Goal: Task Accomplishment & Management: Manage account settings

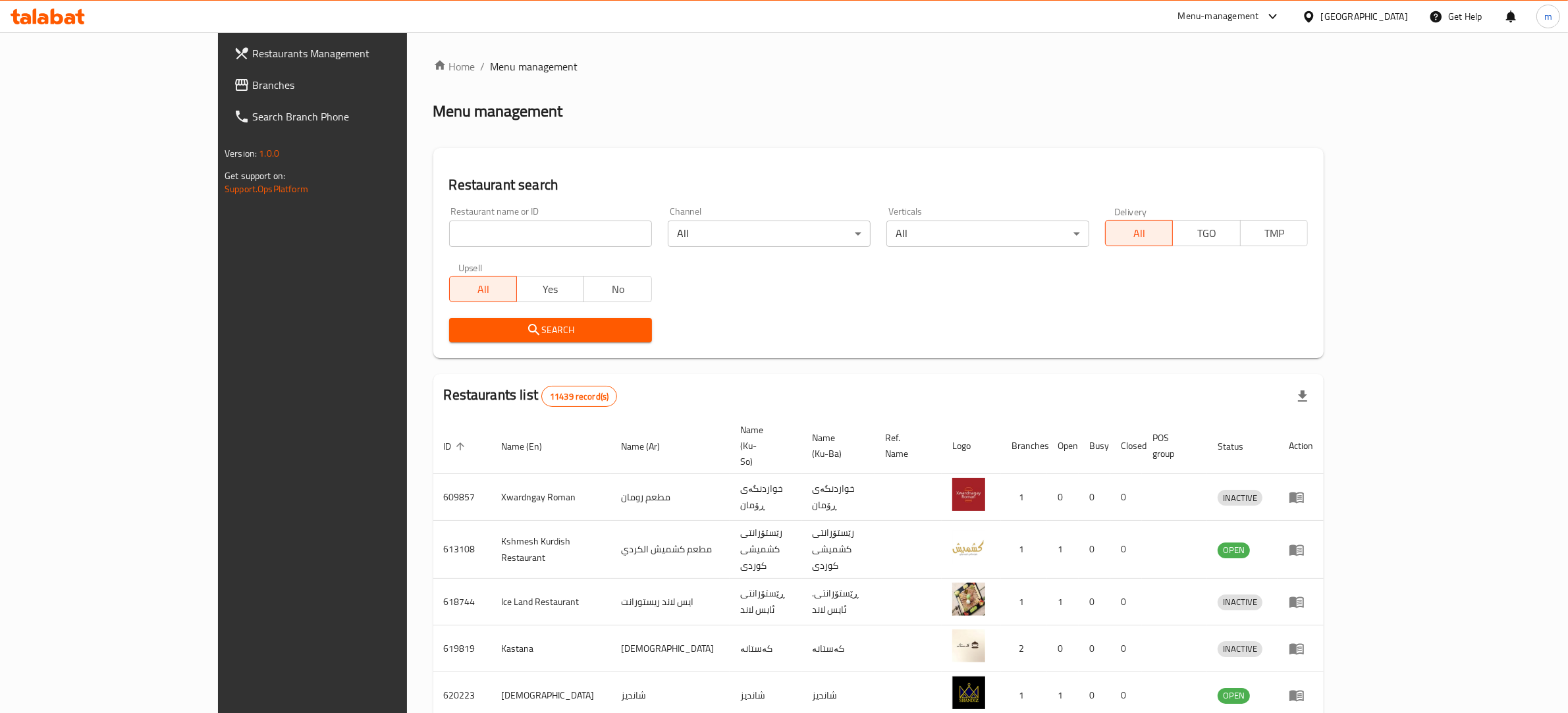
click at [252, 86] on span "Branches" at bounding box center [361, 85] width 218 height 16
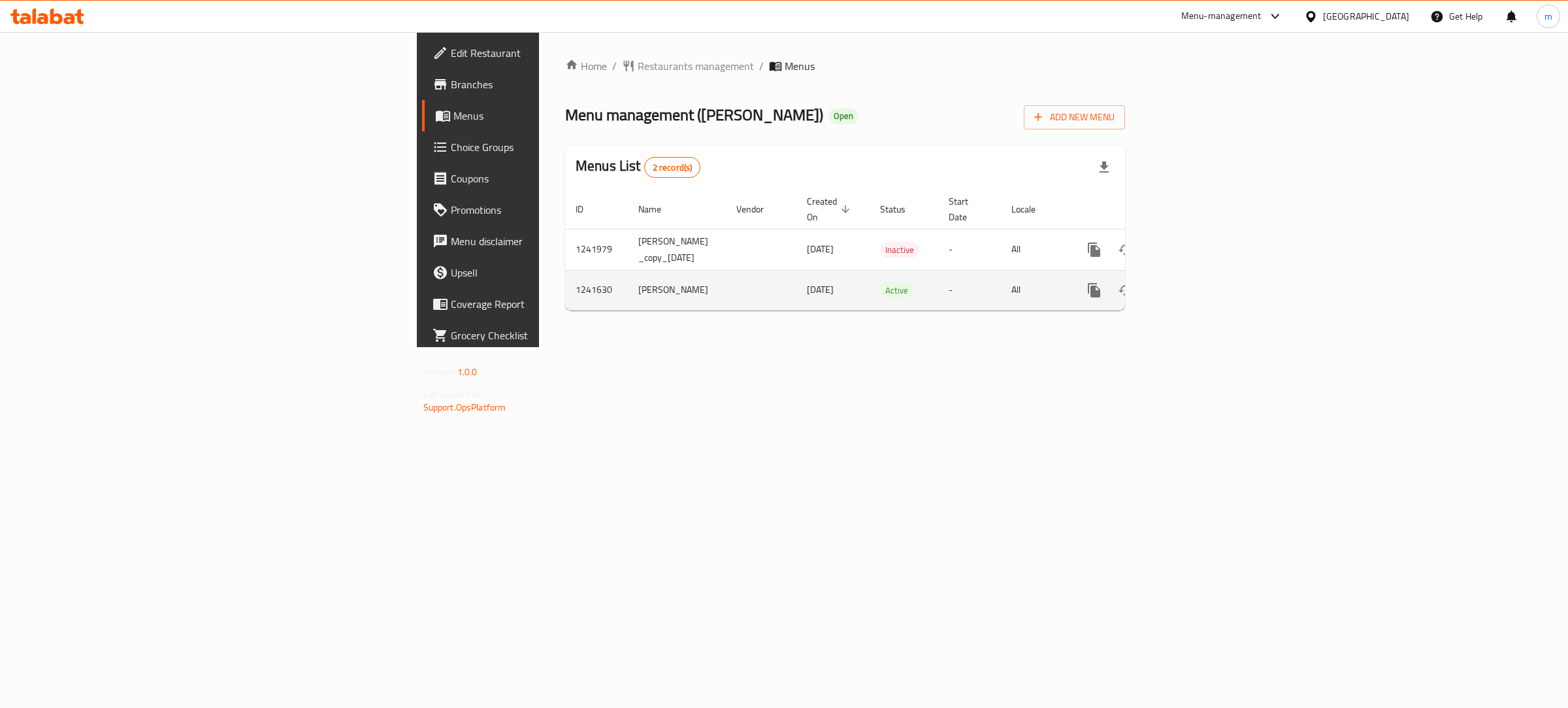
click at [1197, 282] on icon "enhanced table" at bounding box center [1188, 290] width 16 height 16
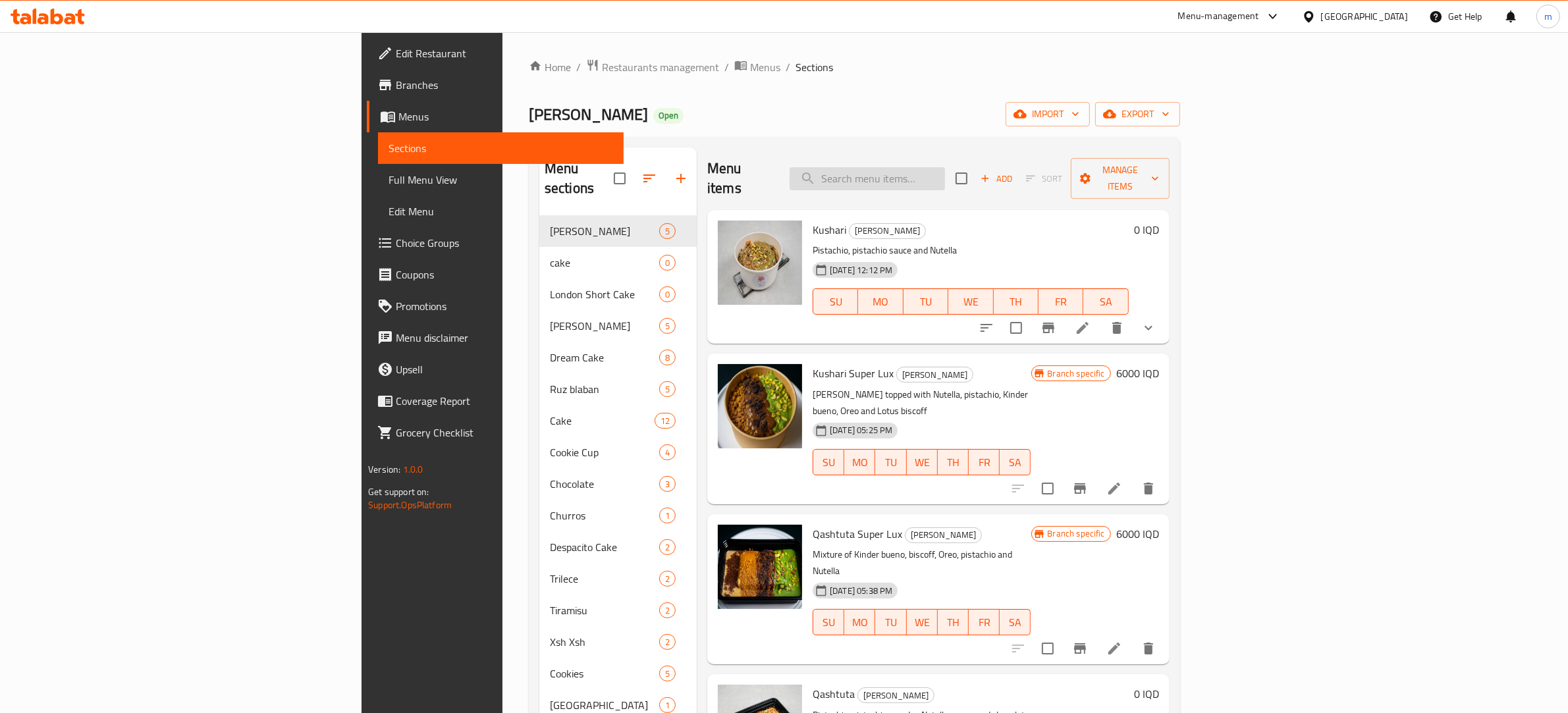
click at [945, 167] on input "search" at bounding box center [867, 178] width 155 height 23
paste input "Dubai Belgian Cake"
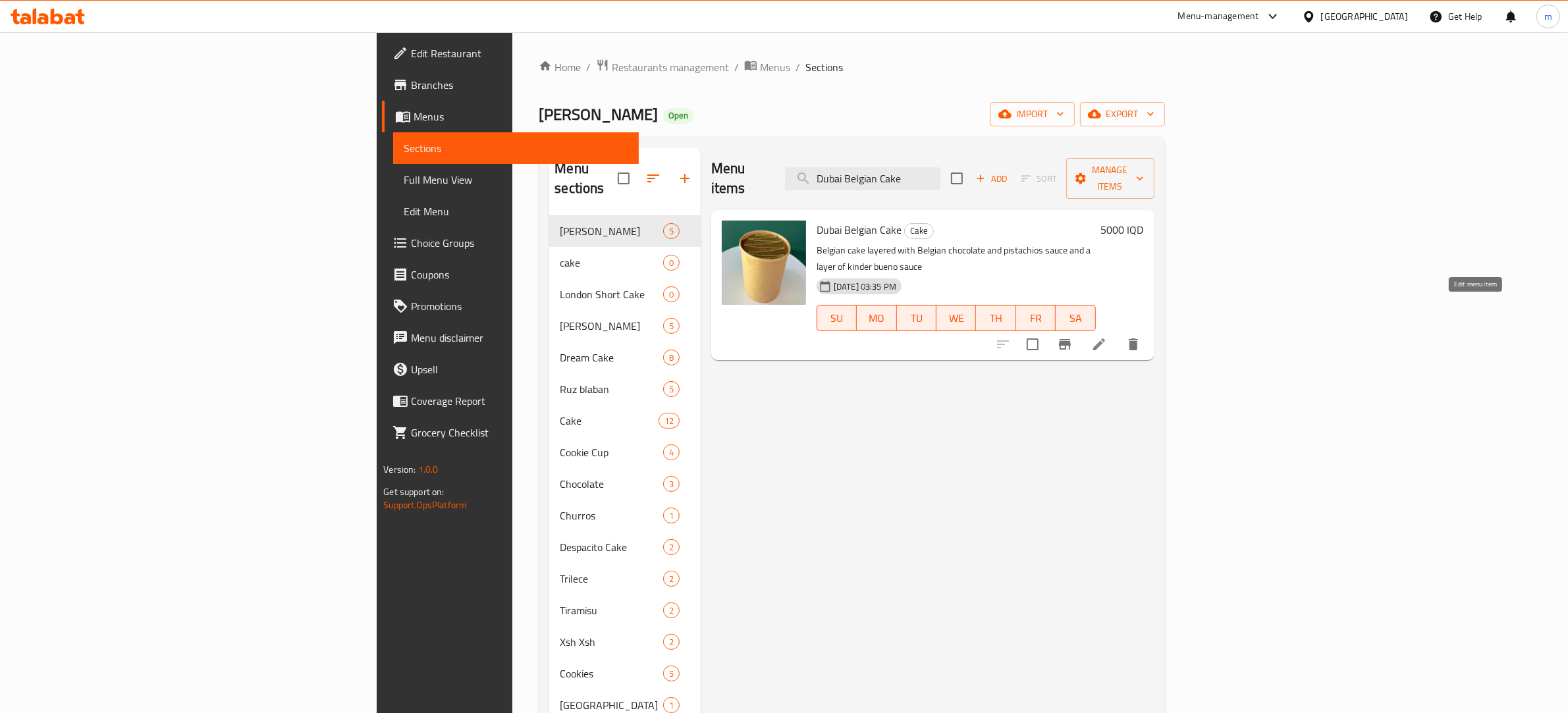
type input "Dubai Belgian Cake"
click at [1107, 337] on icon at bounding box center [1099, 344] width 16 height 16
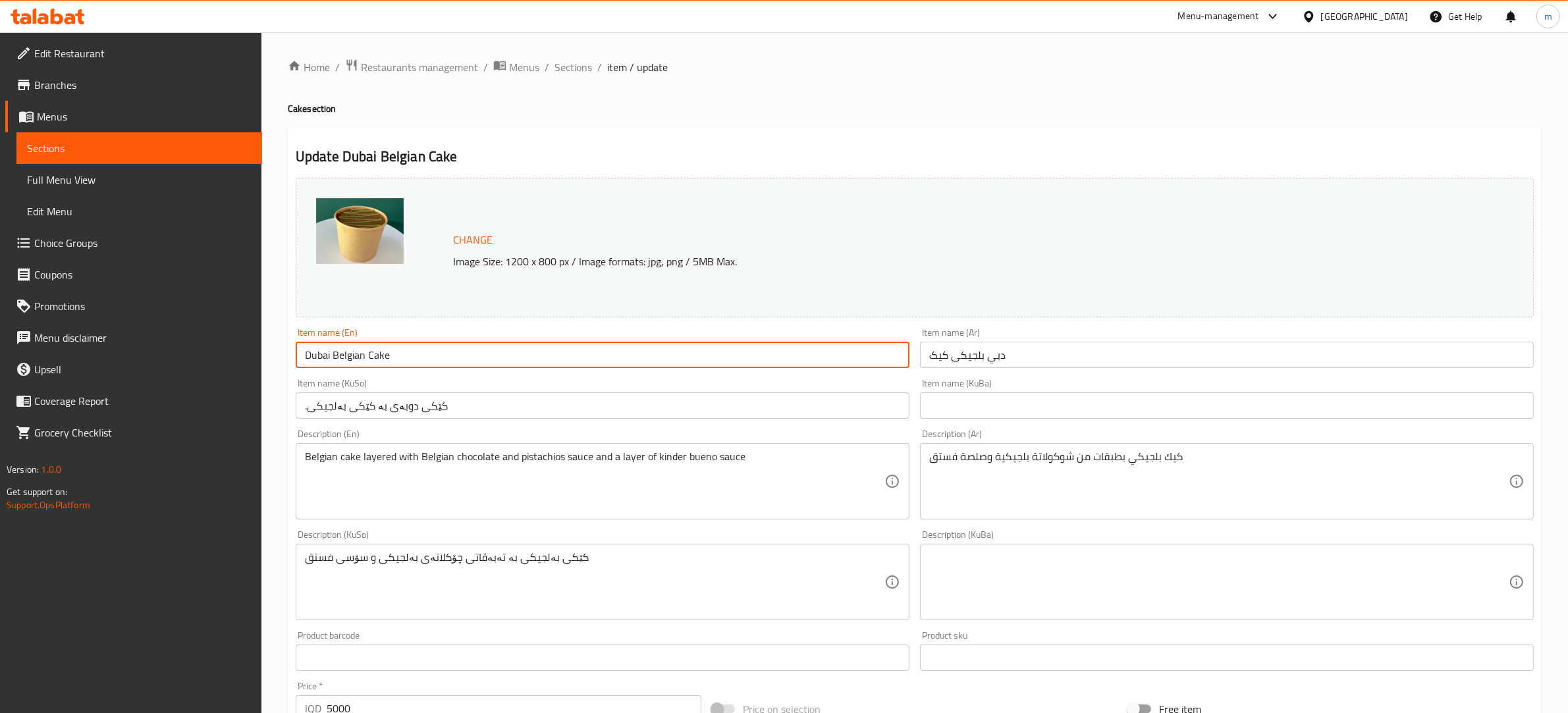
click at [364, 356] on input "Dubai Belgian Cake" at bounding box center [602, 355] width 614 height 26
click at [999, 354] on input "دبي بلجیکی کیک" at bounding box center [1227, 355] width 614 height 26
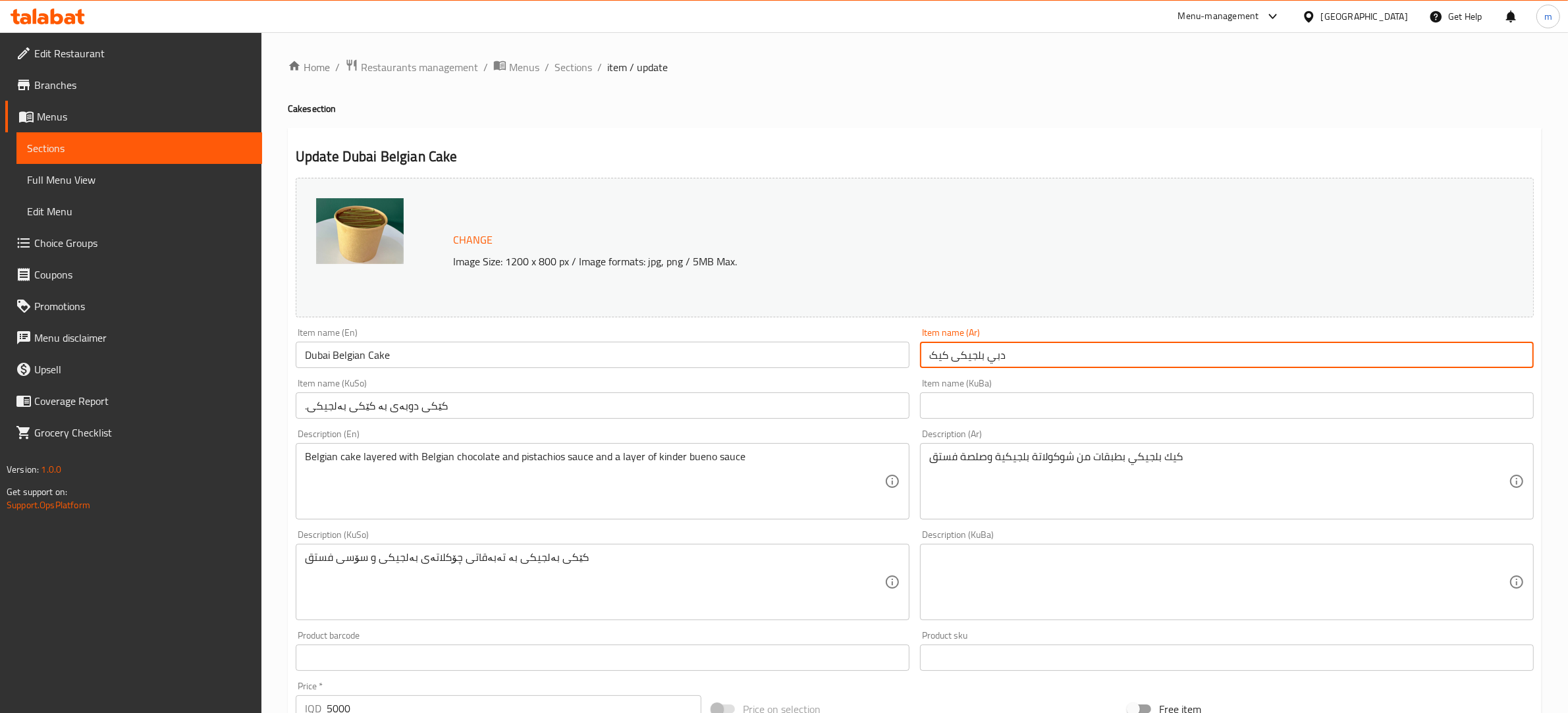
click at [999, 354] on input "دبي بلجیکی کیک" at bounding box center [1227, 355] width 614 height 26
paste input "كيك بلجيكي دبي"
type input "كيك بلجيكي دبي"
click at [571, 411] on input ".کێکی دوبەی بە کێکی بەلجیکی" at bounding box center [602, 406] width 614 height 26
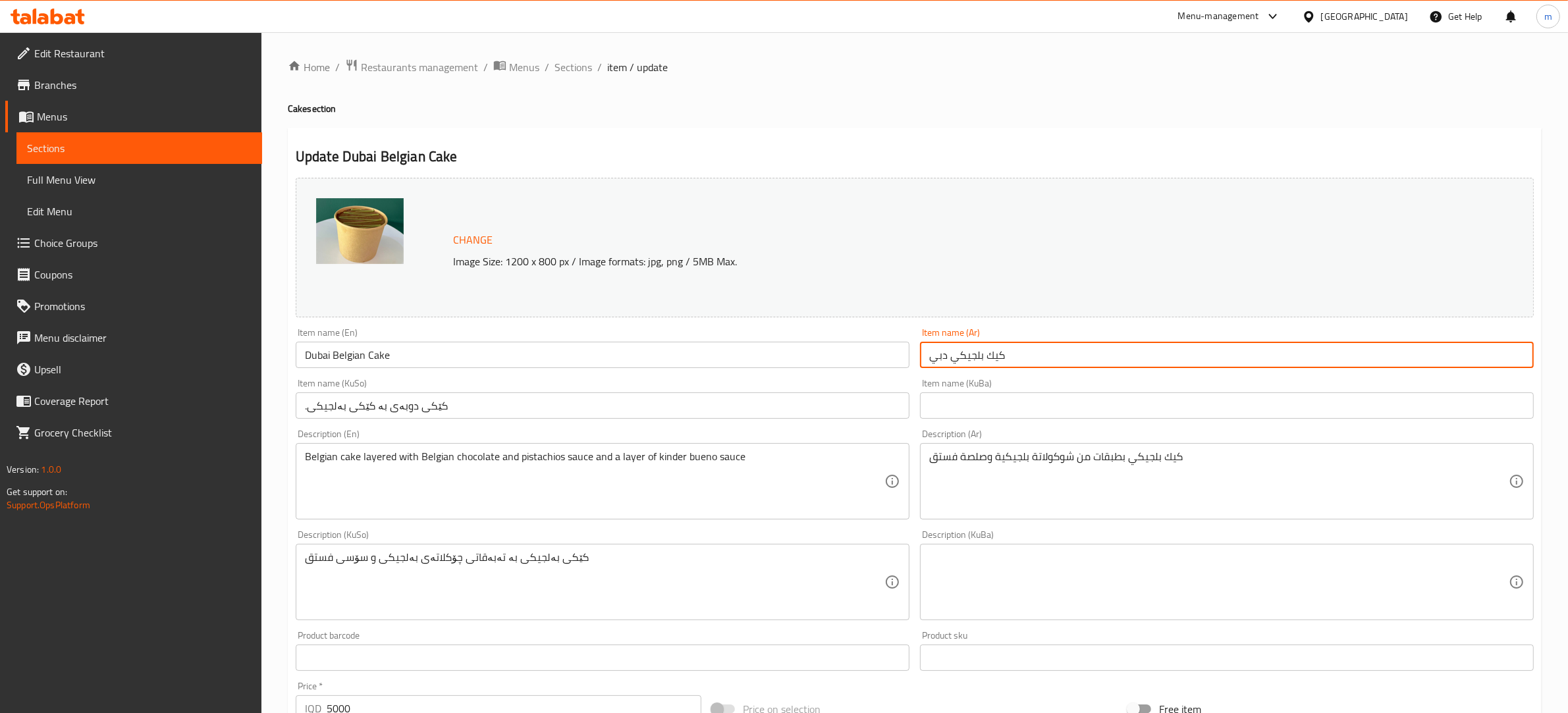
click at [571, 411] on input ".کێکی دوبەی بە کێکی بەلجیکی" at bounding box center [602, 406] width 614 height 26
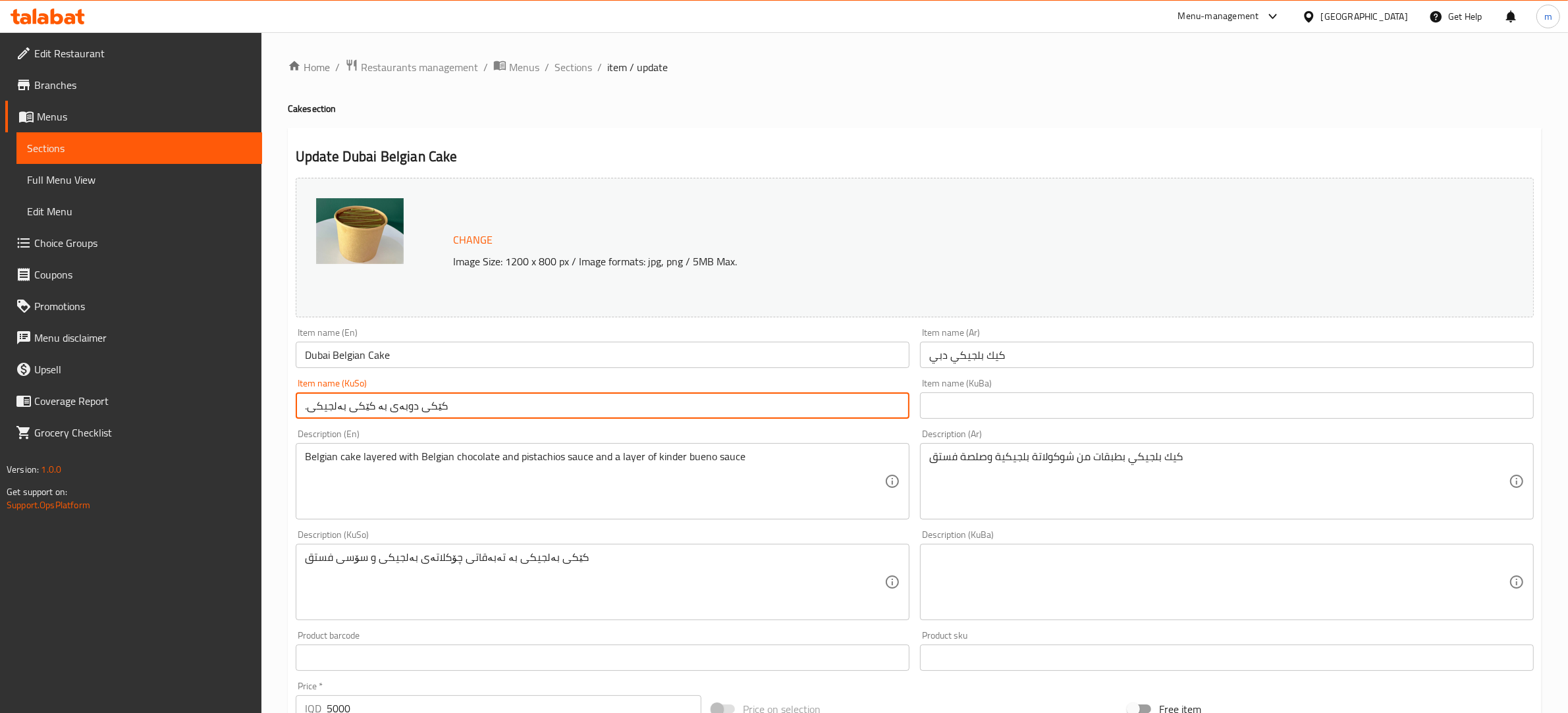
click at [571, 411] on input ".کێکی دوبەی بە کێکی بەلجیکی" at bounding box center [602, 406] width 614 height 26
paste input "کێکی بەلجیکی دوبە"
type input "کێکی بەلجیکی دوبەی"
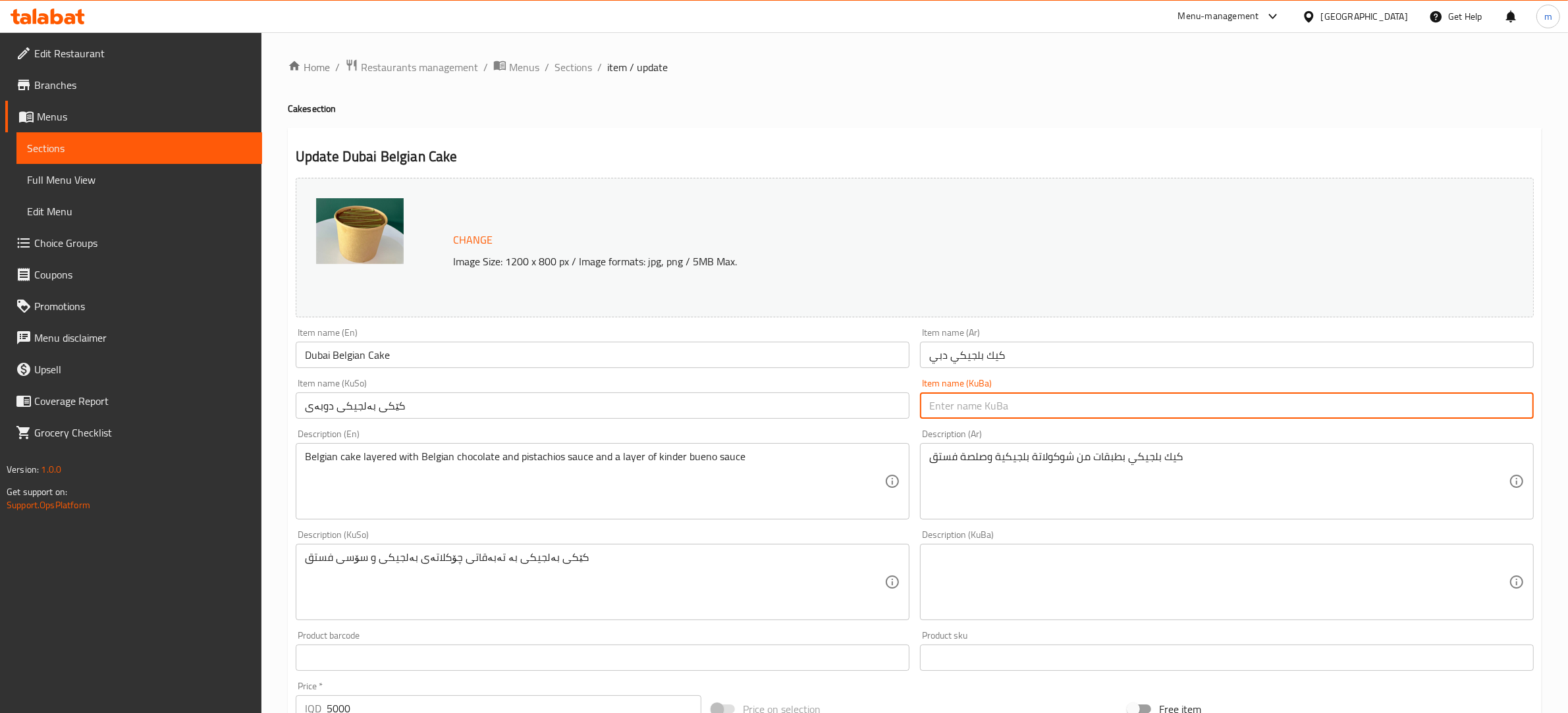
click at [959, 399] on input "text" at bounding box center [1227, 406] width 614 height 26
paste input "کێکی بەلجیکی دوبەی"
type input "کێکی بەلجیکی دوبەی"
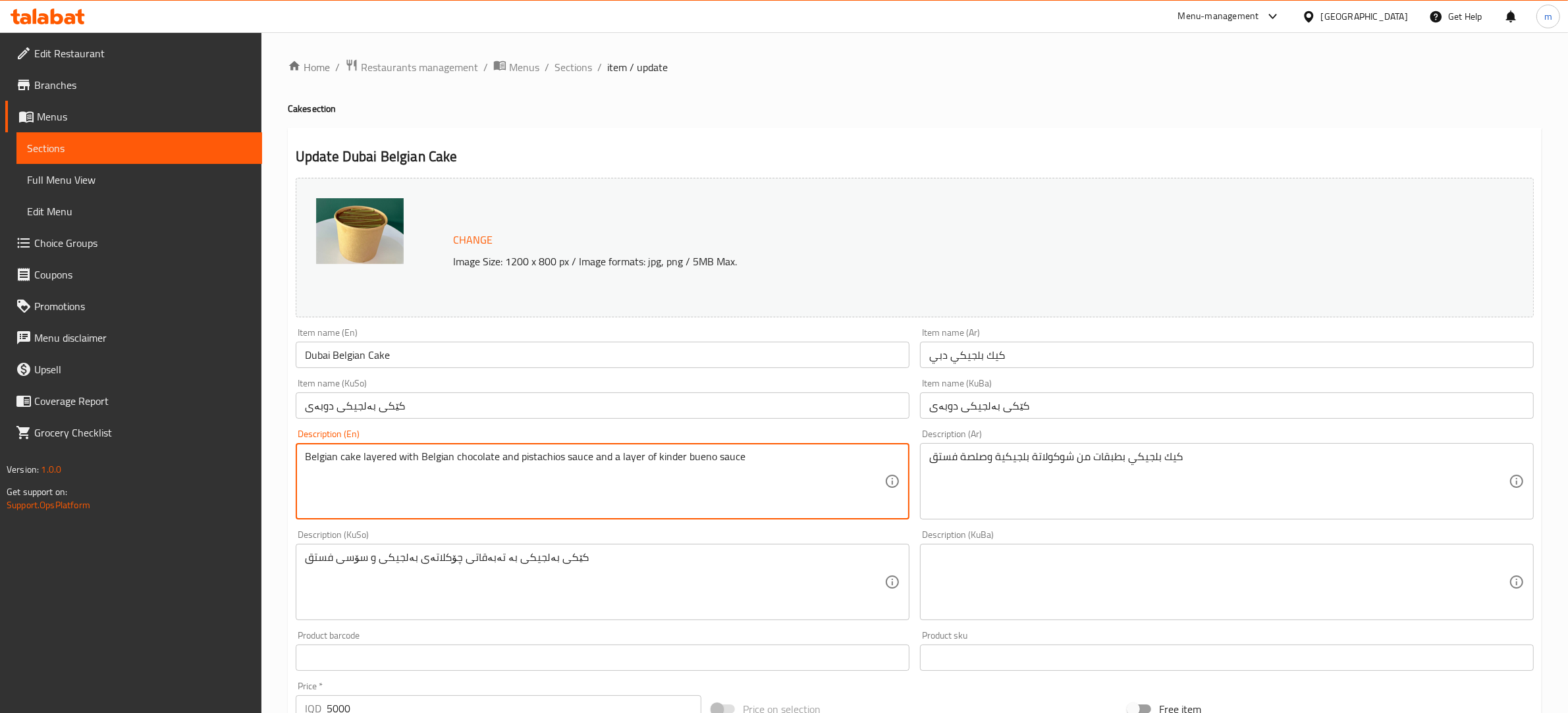
click at [443, 457] on textarea "Belgian cake layered with Belgian chocolate and pistachios sauce and a layer of…" at bounding box center [594, 482] width 579 height 63
paste textarea ", pistachio sauce and"
type textarea "Belgian cake layered with Belgian chocolate, pistachio sauce and layer of kinde…"
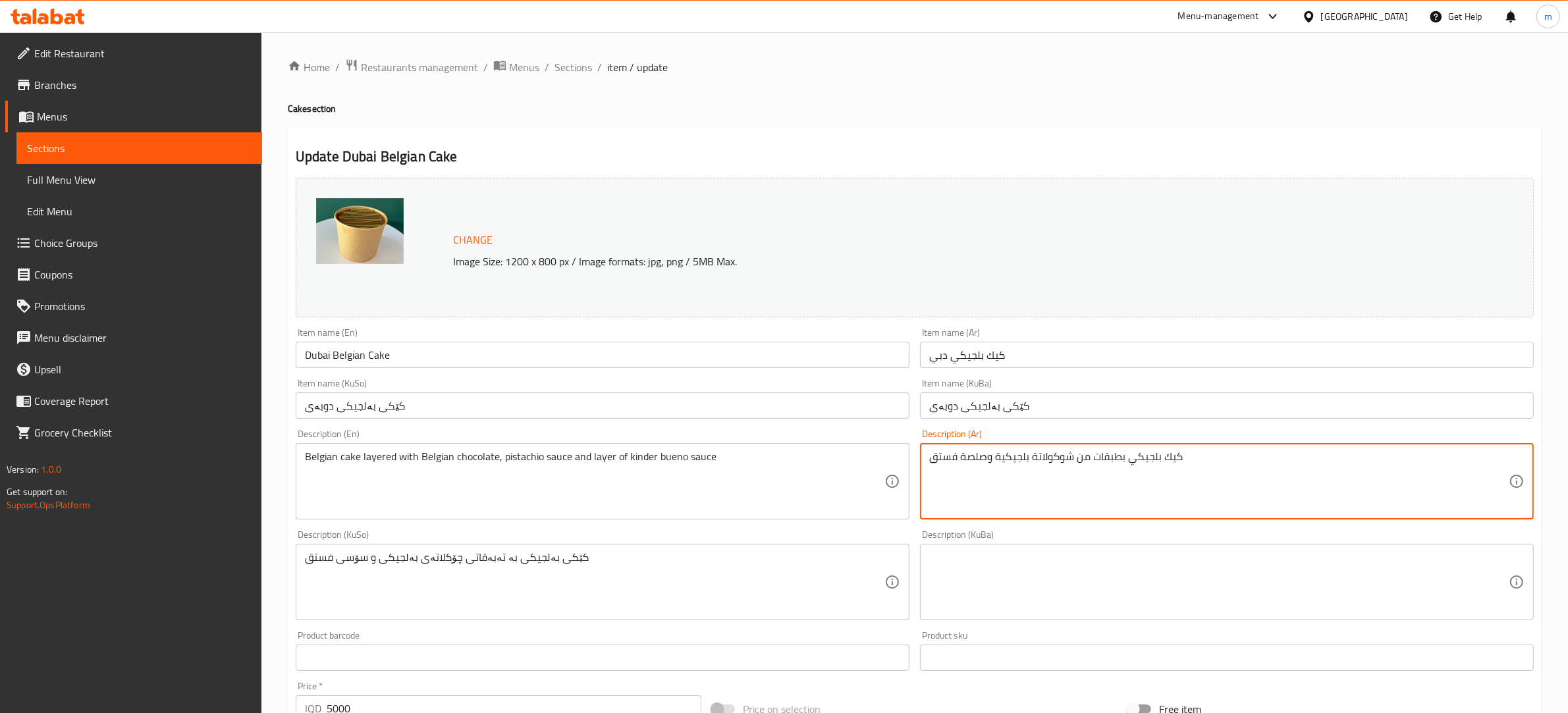
click at [1093, 452] on textarea "كيك بلجيكي بطبقات من شوكولاتة بلجيكية وصلصة فستق" at bounding box center [1219, 482] width 579 height 63
paste textarea "عكة بلجيكية بطبقات من شوكولاتة بلجيكية، صلصة فستق وطبقة من صلصة كيندر بوينو"
click at [996, 356] on input "كيك بلجيكي دبي" at bounding box center [1227, 355] width 614 height 26
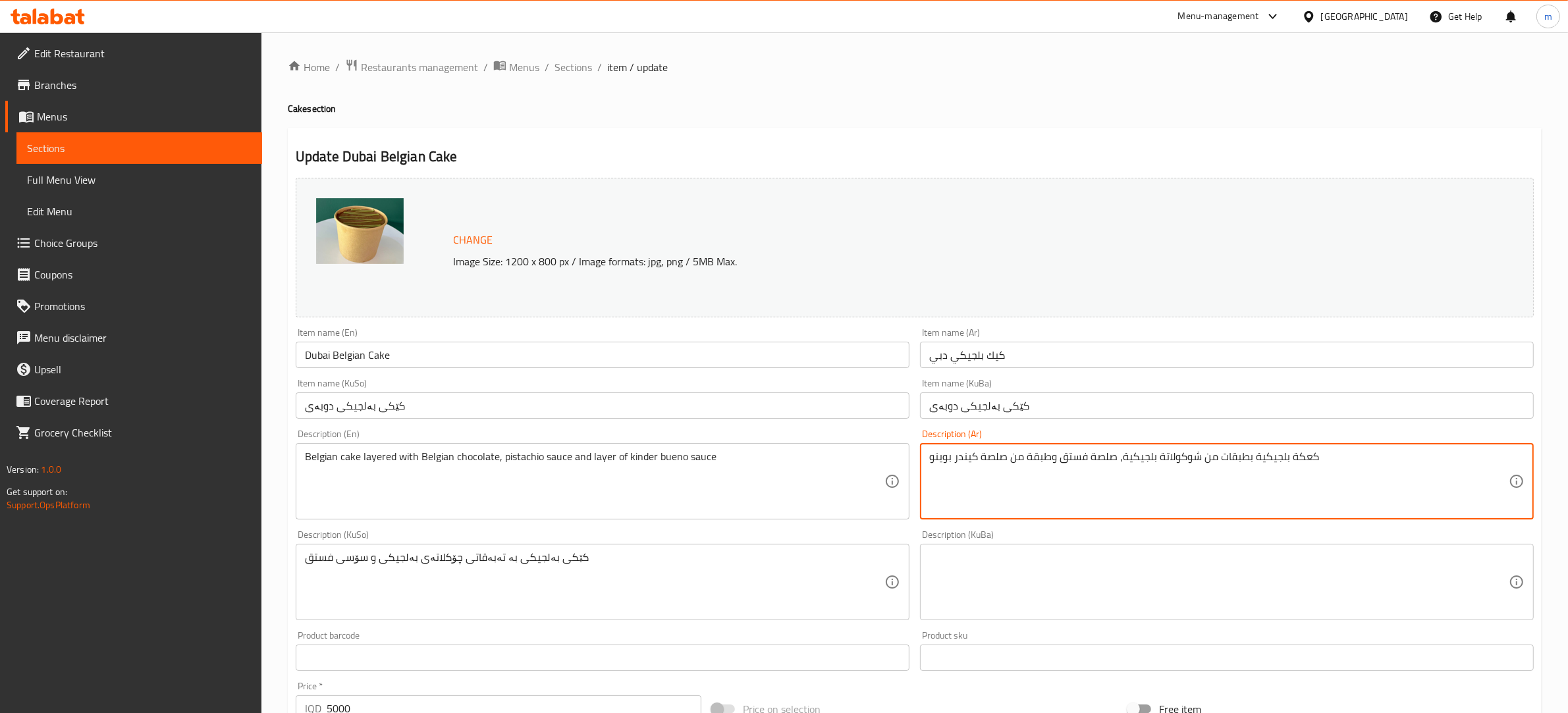
click at [1305, 454] on textarea "كعكة بلجيكية بطبقات من شوكولاتة بلجيكية، صلصة فستق وطبقة من صلصة كيندر بوينو" at bounding box center [1219, 482] width 579 height 63
paste textarea "يك"
type textarea "كيكة بلجيكية بطبقات من شوكولاتة بلجيكية، صلصة فستق وطبقة من صلصة كيندر بوينو"
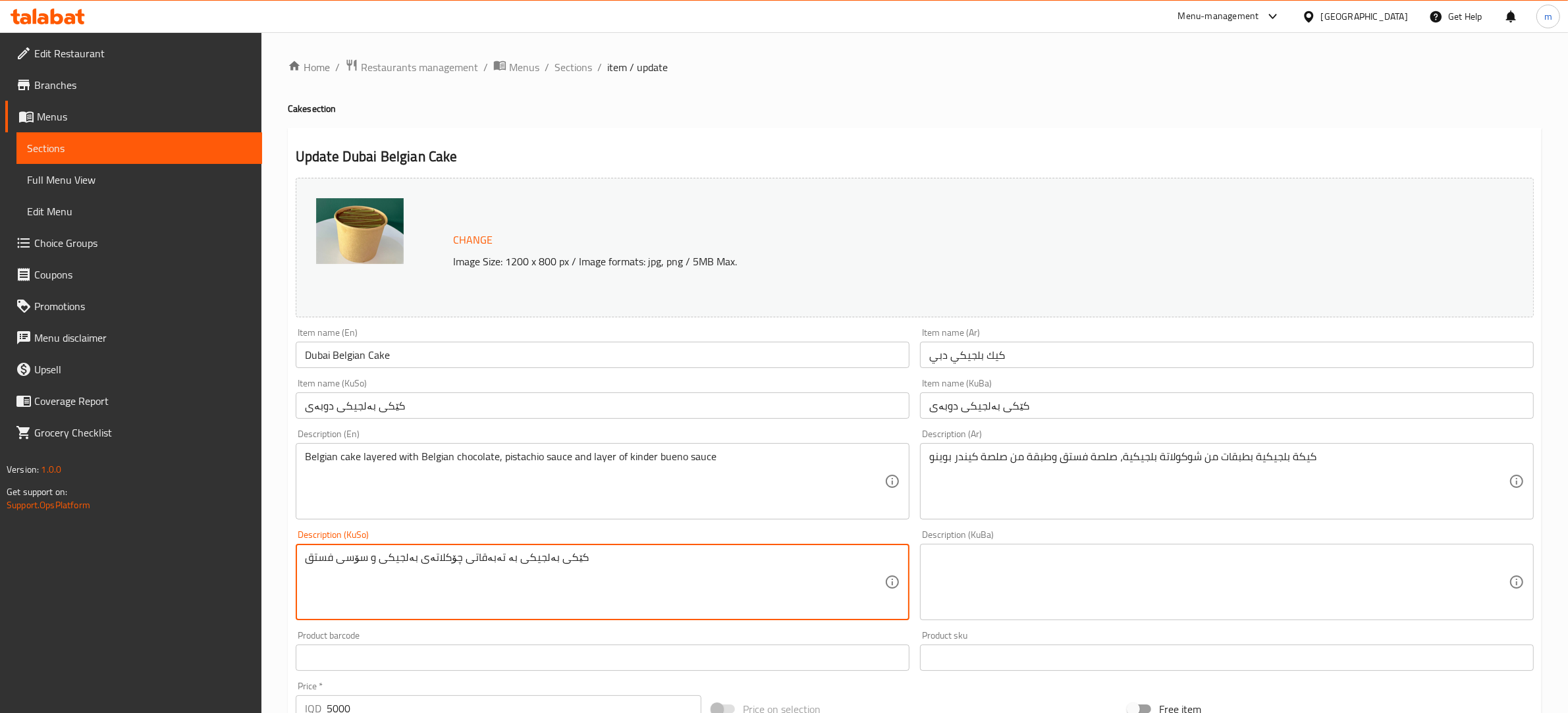
click at [620, 558] on textarea "کێکی بەلجیکی بە تەبەقاتی چۆکلاتەی بەلجیکی و سۆسی فستق" at bounding box center [594, 583] width 579 height 63
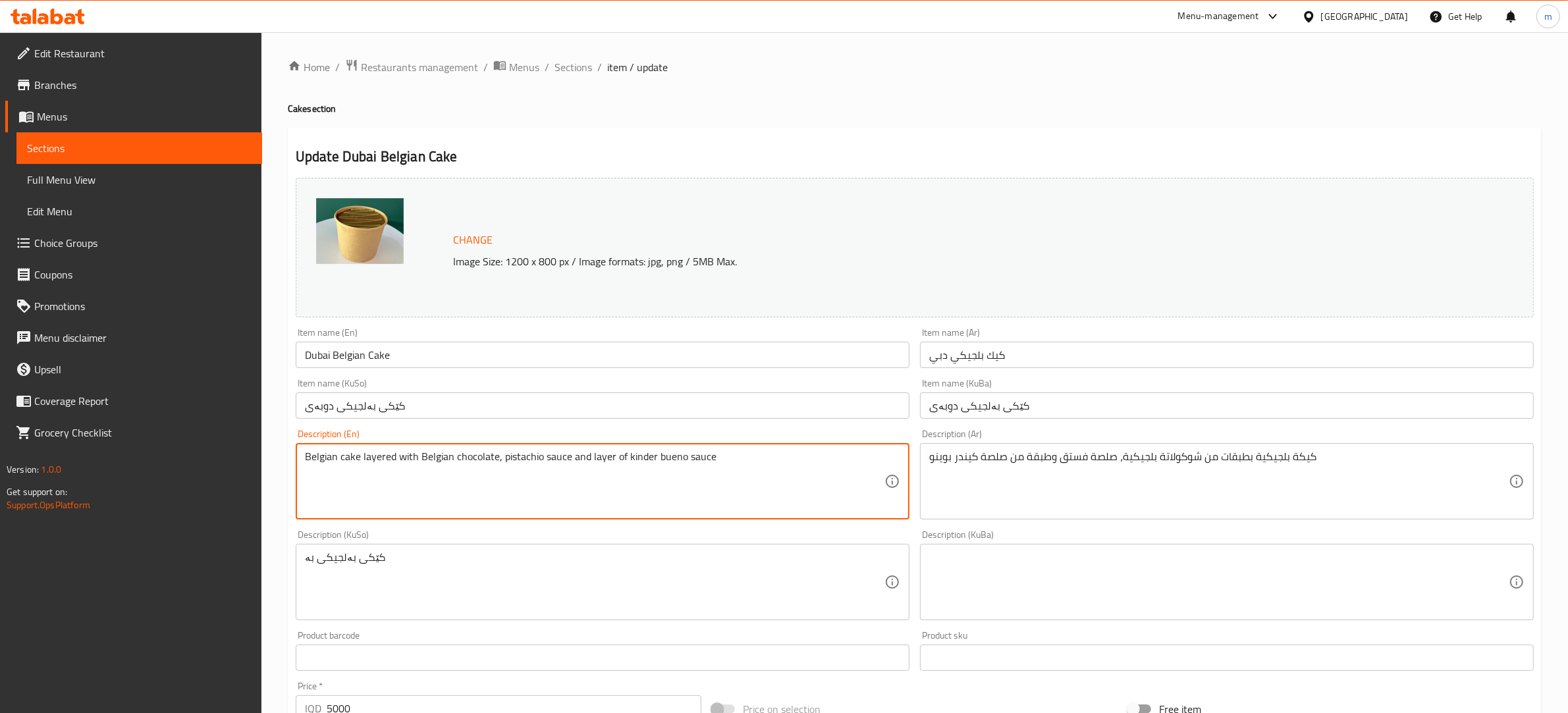
drag, startPoint x: 386, startPoint y: 458, endPoint x: 372, endPoint y: 466, distance: 16.1
click at [371, 466] on textarea "Belgian cake layered with Belgian chocolate, pistachio sauce and layer of kinde…" at bounding box center [594, 482] width 579 height 63
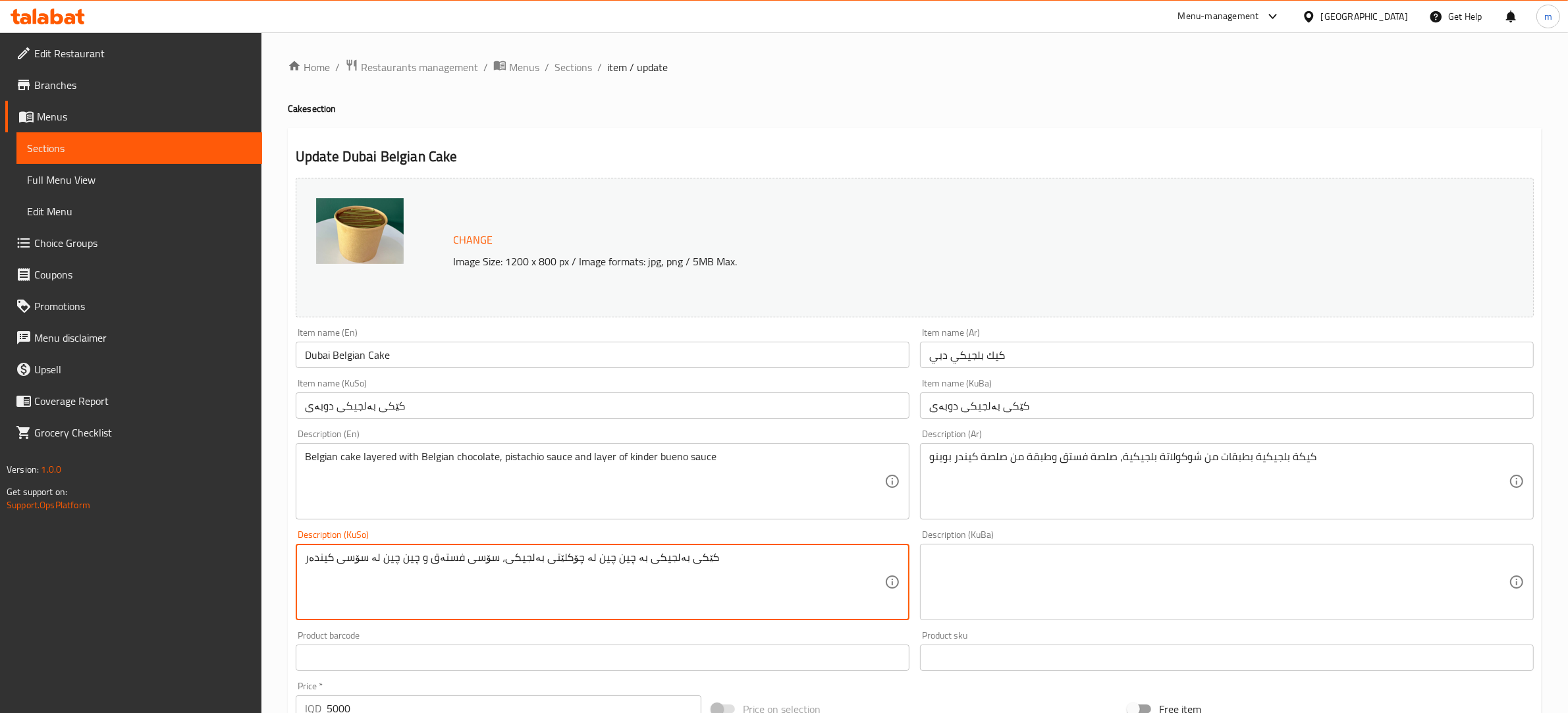
click at [748, 560] on textarea "کێکی بەلجیکی بە چین چین لە چۆکلێتی بەلجیکی، سۆسی فستەق و چین چین لە سۆسی کیندەر" at bounding box center [594, 583] width 579 height 63
paste textarea "کیندەری بۆینۆ"
click at [611, 558] on textarea "کێکی بەلجیکی بە چین چین لە چۆکلێتی بەلجیکی، سۆسی فستەق و چین چین لە سۆسی کیندەر…" at bounding box center [594, 583] width 579 height 63
click at [600, 558] on textarea "کێکی بەلجیکی بە چین چین لە چۆکلێتی بەلجیکی، سۆسی فستەق و چینێک لە سۆسی کیندەری …" at bounding box center [594, 583] width 579 height 63
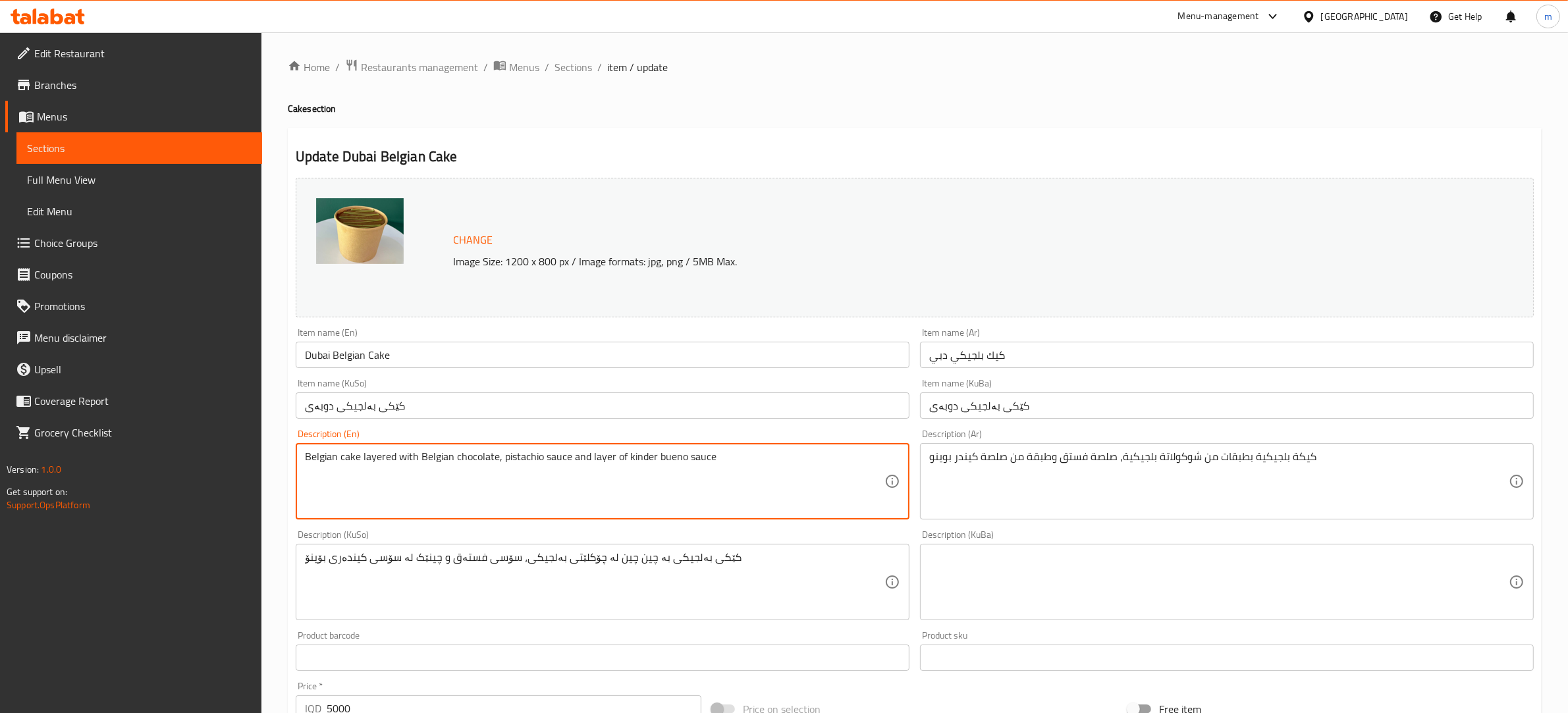
drag, startPoint x: 375, startPoint y: 455, endPoint x: 366, endPoint y: 457, distance: 9.2
click at [366, 457] on textarea "Belgian cake layered with Belgian chocolate, pistachio sauce and layer of kinde…" at bounding box center [594, 482] width 579 height 63
click at [416, 491] on textarea "Belgian cake layered with Belgian chocolate, pistachio sauce and layer of kinde…" at bounding box center [594, 482] width 579 height 63
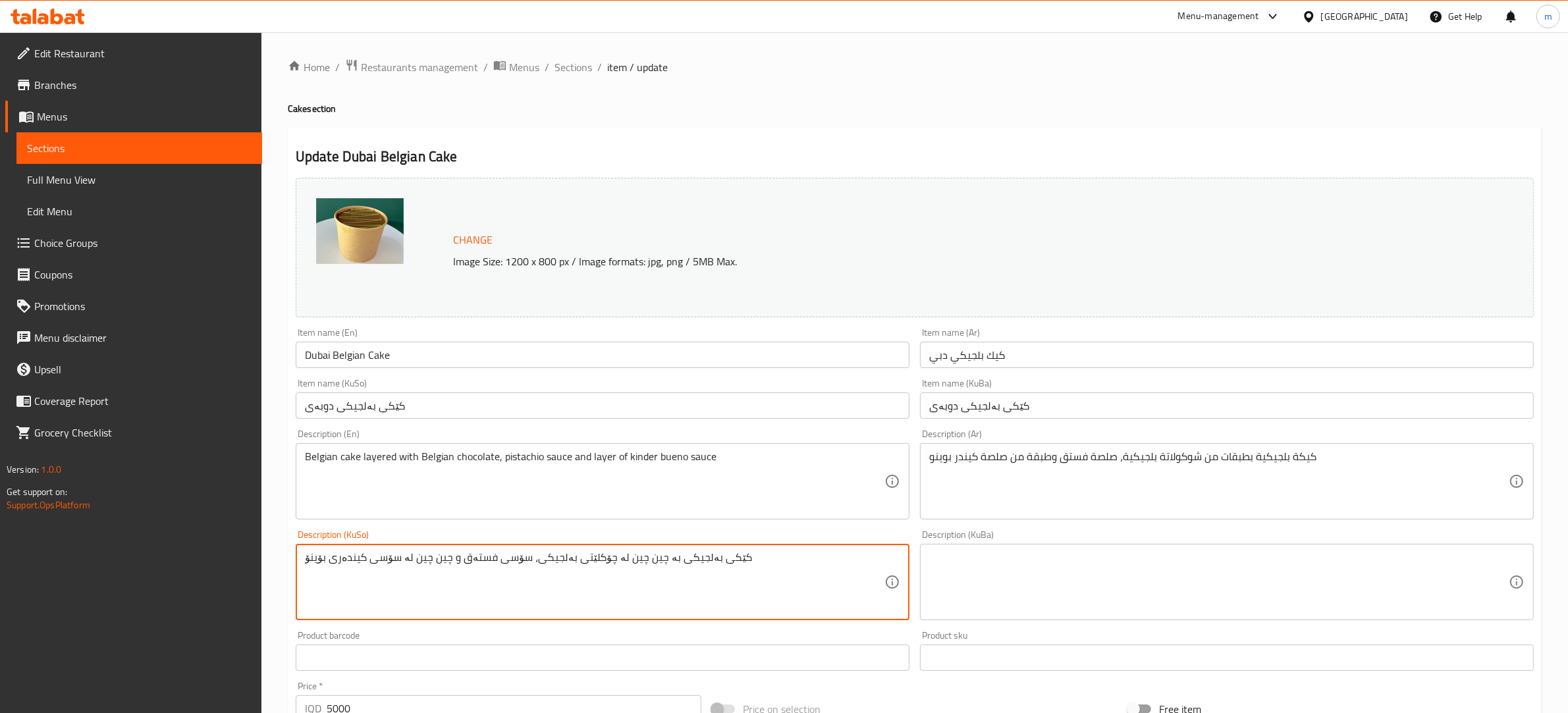
type textarea "کێکی بەلجیکی بە چین چین لە چۆکلێتی بەلجیکی، سۆسی فستەق و چین چین لە سۆسی کیندەر…"
click at [1069, 584] on textarea at bounding box center [1219, 583] width 579 height 63
paste textarea "کێکی بەلجیکی بە چین چین لە چۆکلێتی بەلجیکی، سۆسی فستەق و چین چین لە سۆسی کیندەر…"
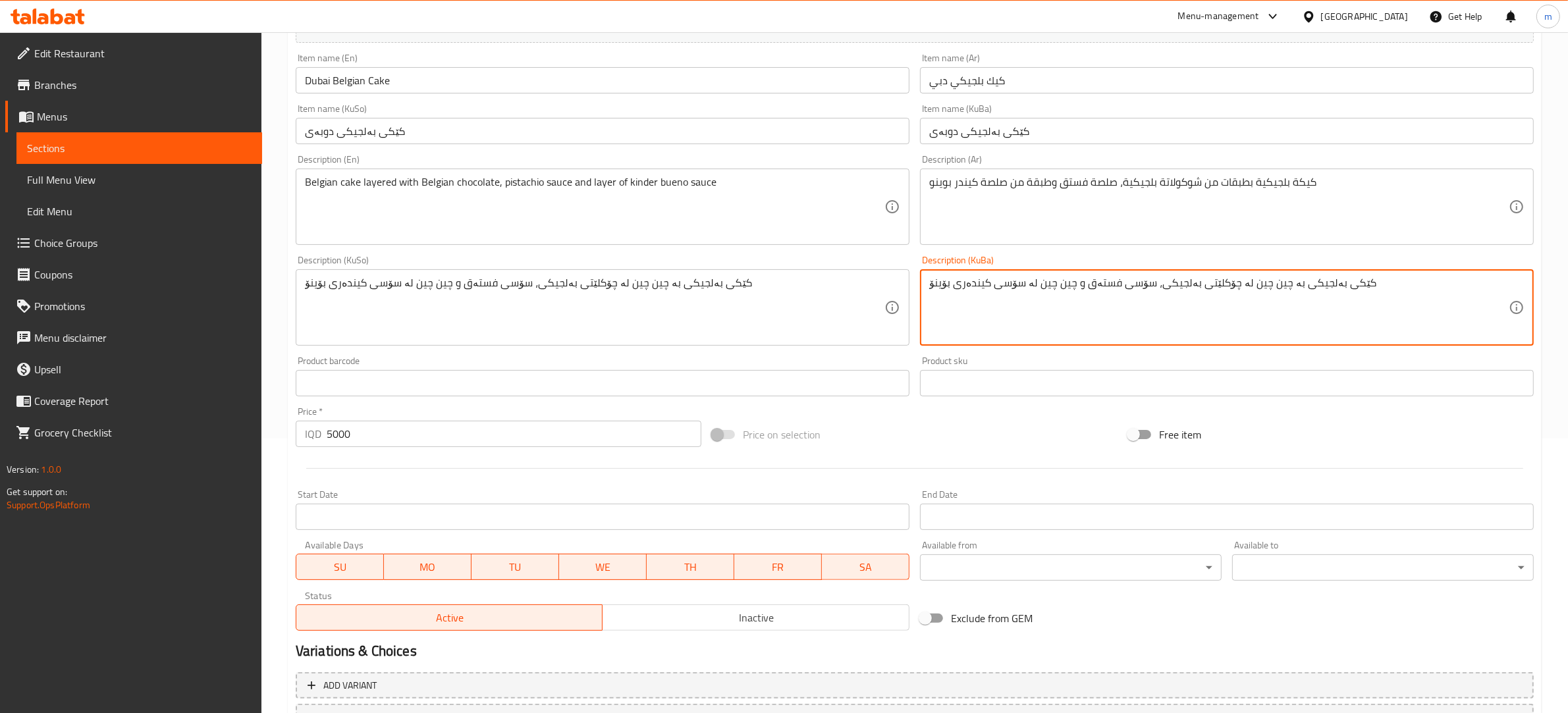
scroll to position [386, 0]
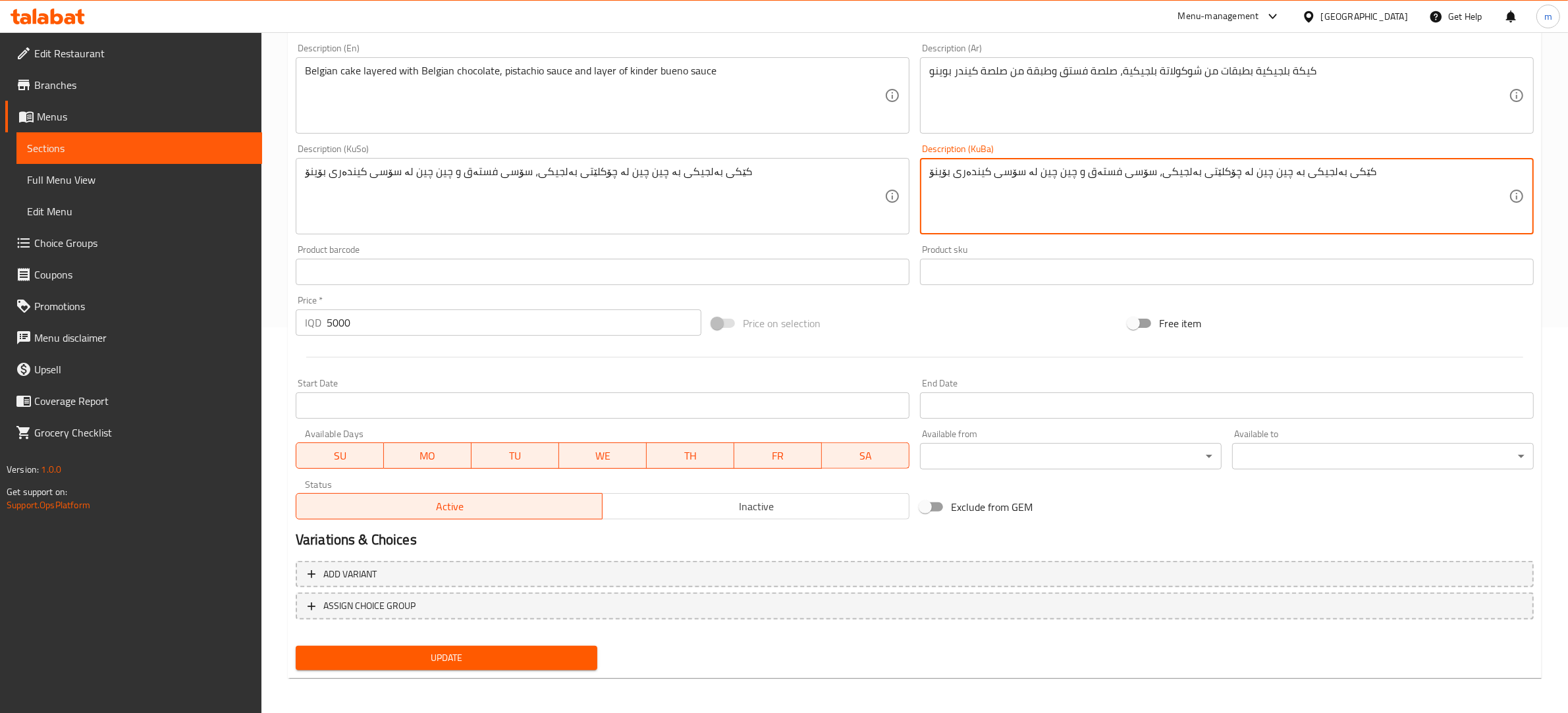
type textarea "کێکی بەلجیکی بە چین چین لە چۆکلێتی بەلجیکی، سۆسی فستەق و چین چین لە سۆسی کیندەر…"
click at [446, 652] on span "Update" at bounding box center [446, 658] width 280 height 17
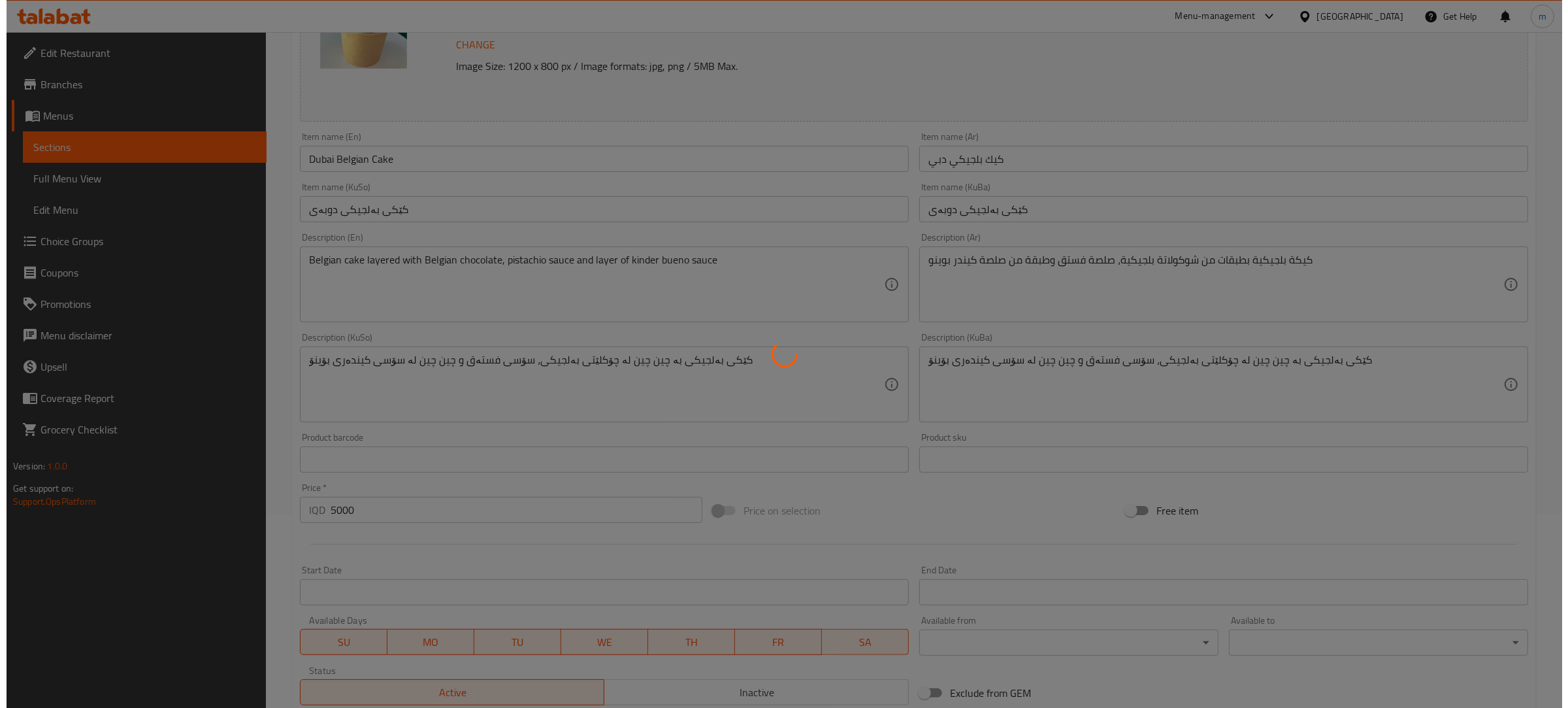
scroll to position [0, 0]
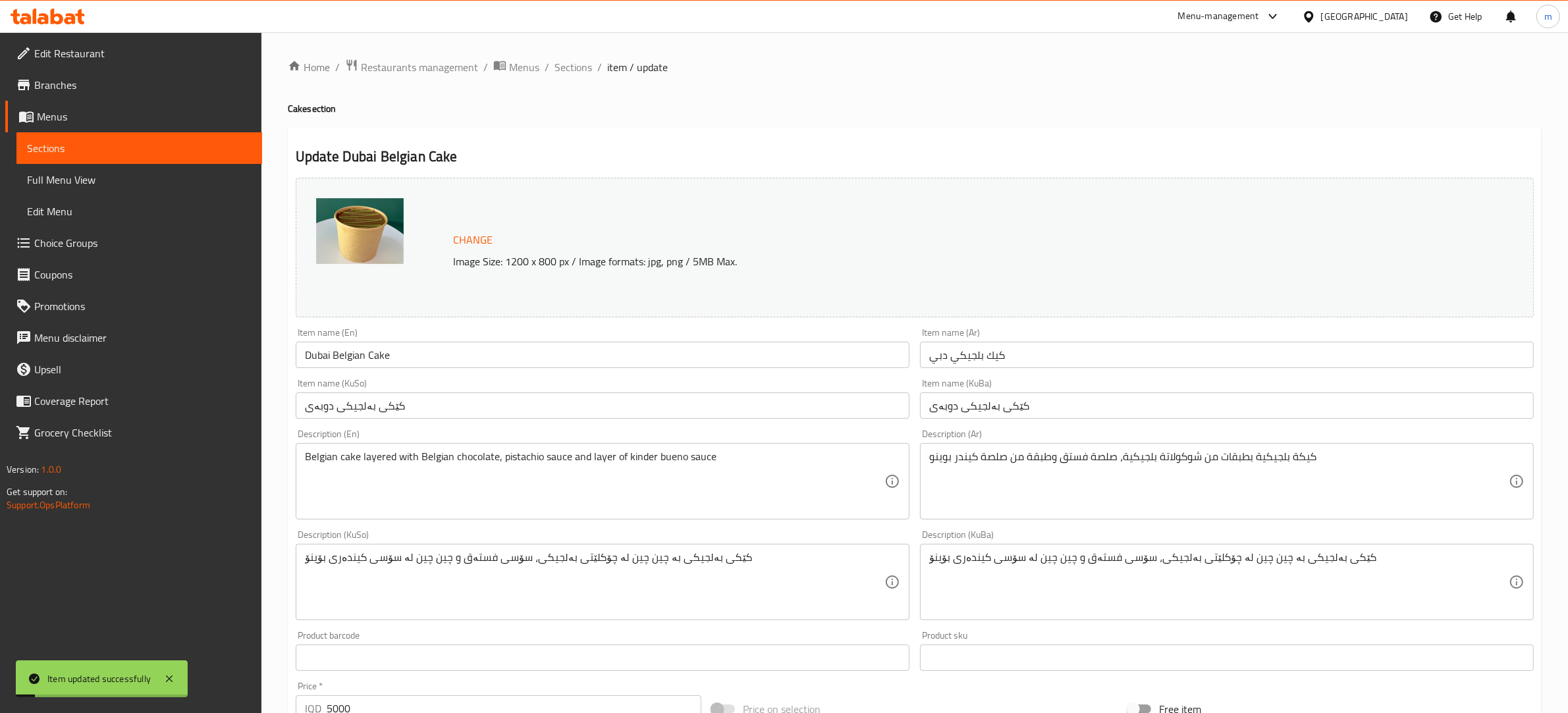
click at [369, 355] on input "Dubai Belgian Cake" at bounding box center [602, 355] width 614 height 26
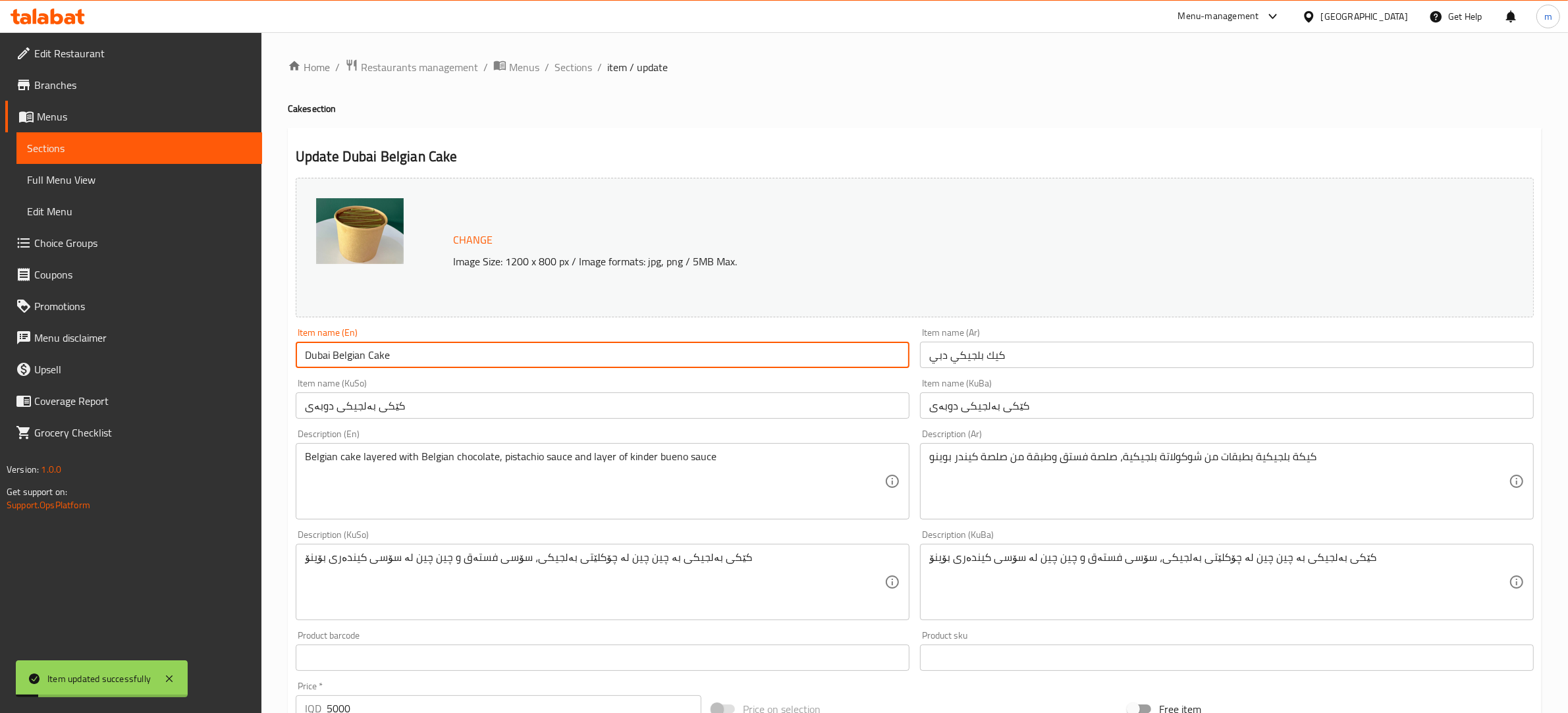
click at [369, 355] on input "Dubai Belgian Cake" at bounding box center [602, 355] width 614 height 26
click at [83, 176] on span "Full Menu View" at bounding box center [139, 180] width 224 height 16
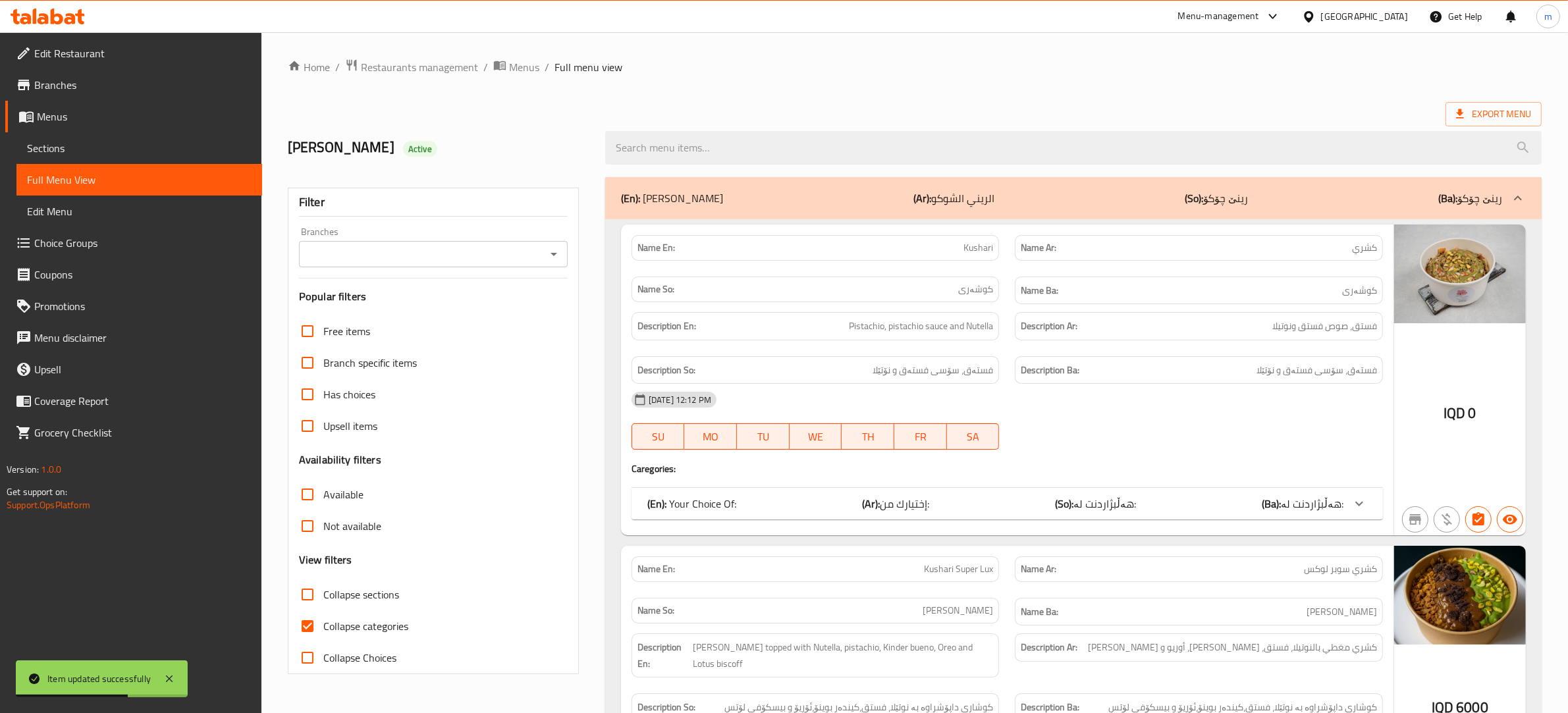
click at [554, 252] on icon "Open" at bounding box center [554, 254] width 16 height 16
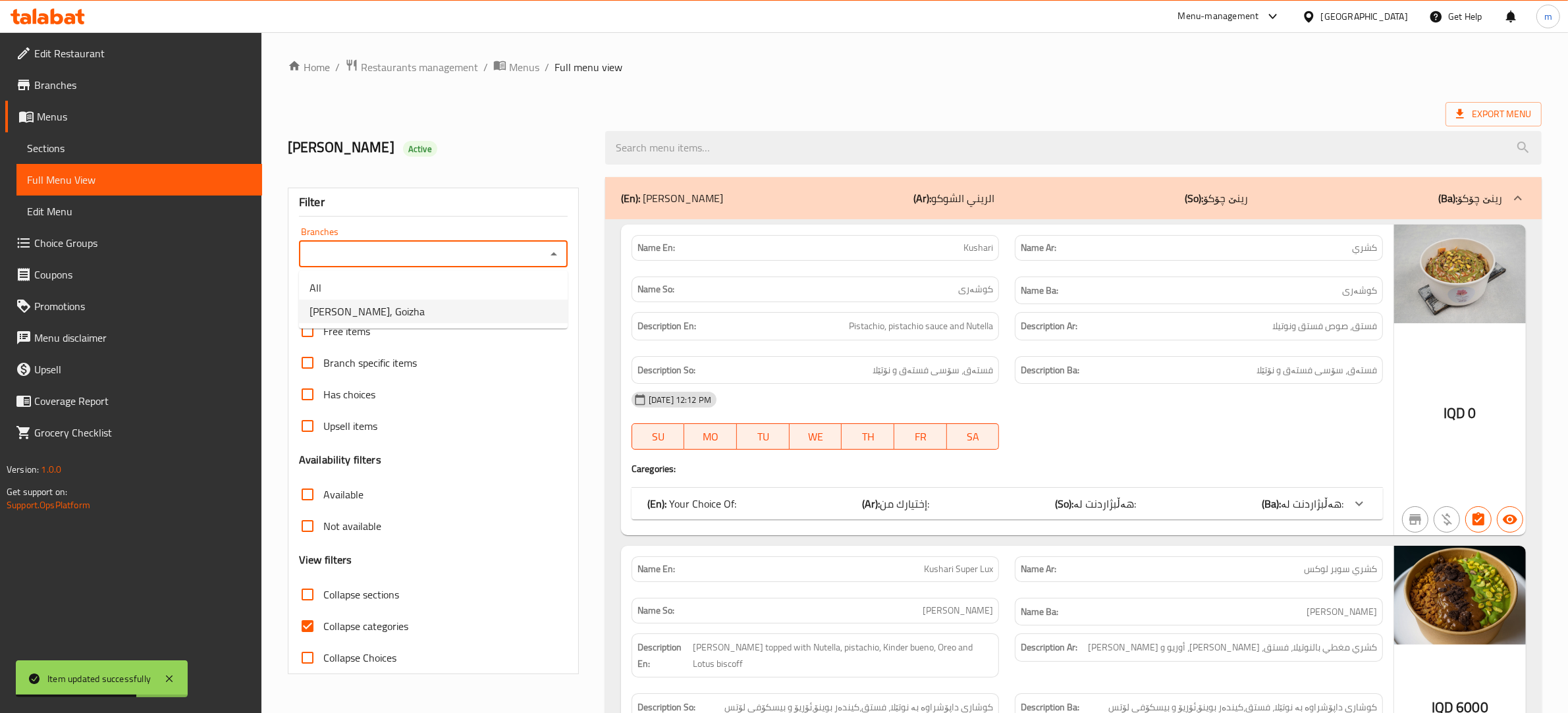
click at [496, 318] on li "[PERSON_NAME], Goizha" at bounding box center [433, 312] width 268 height 24
type input "[PERSON_NAME], Goizha"
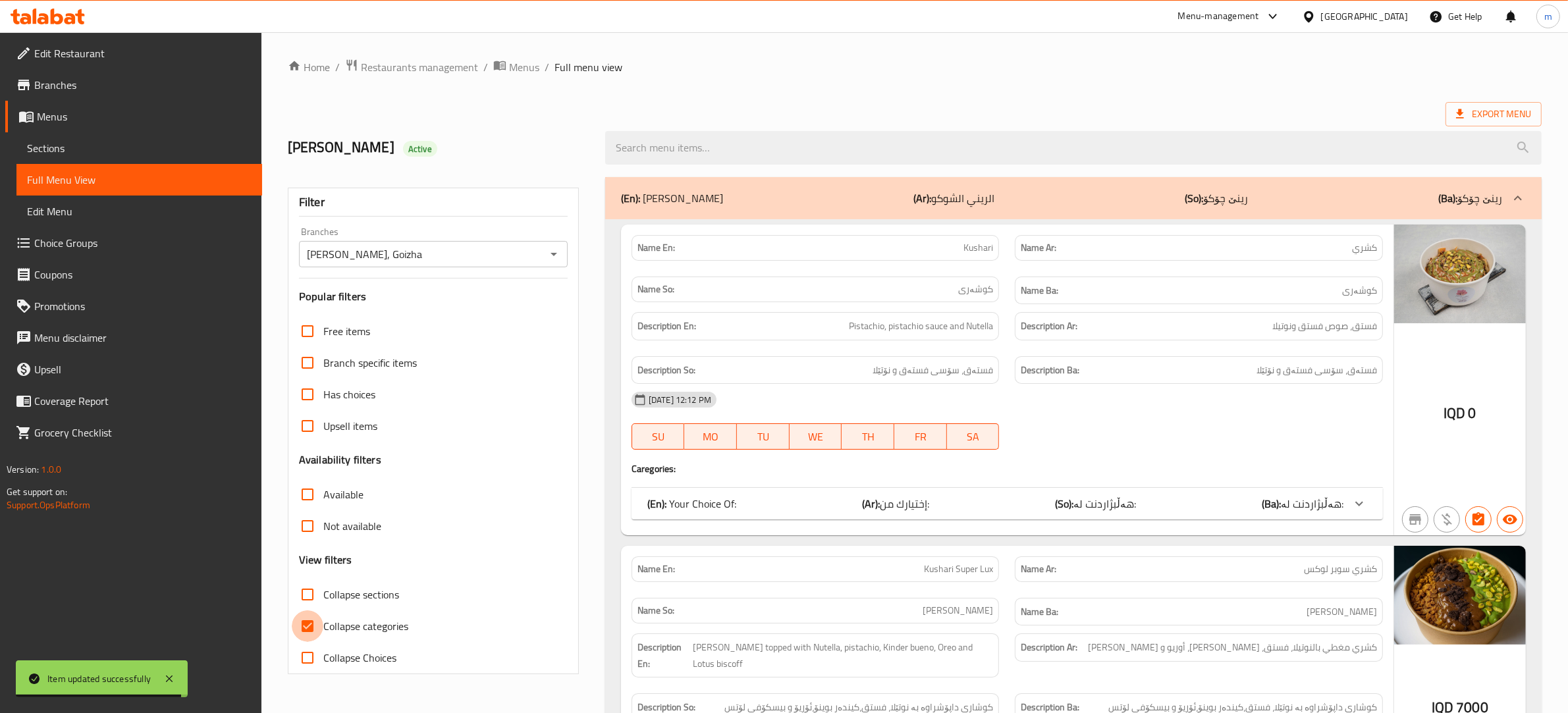
click at [310, 627] on input "Collapse categories" at bounding box center [307, 626] width 31 height 31
checkbox input "false"
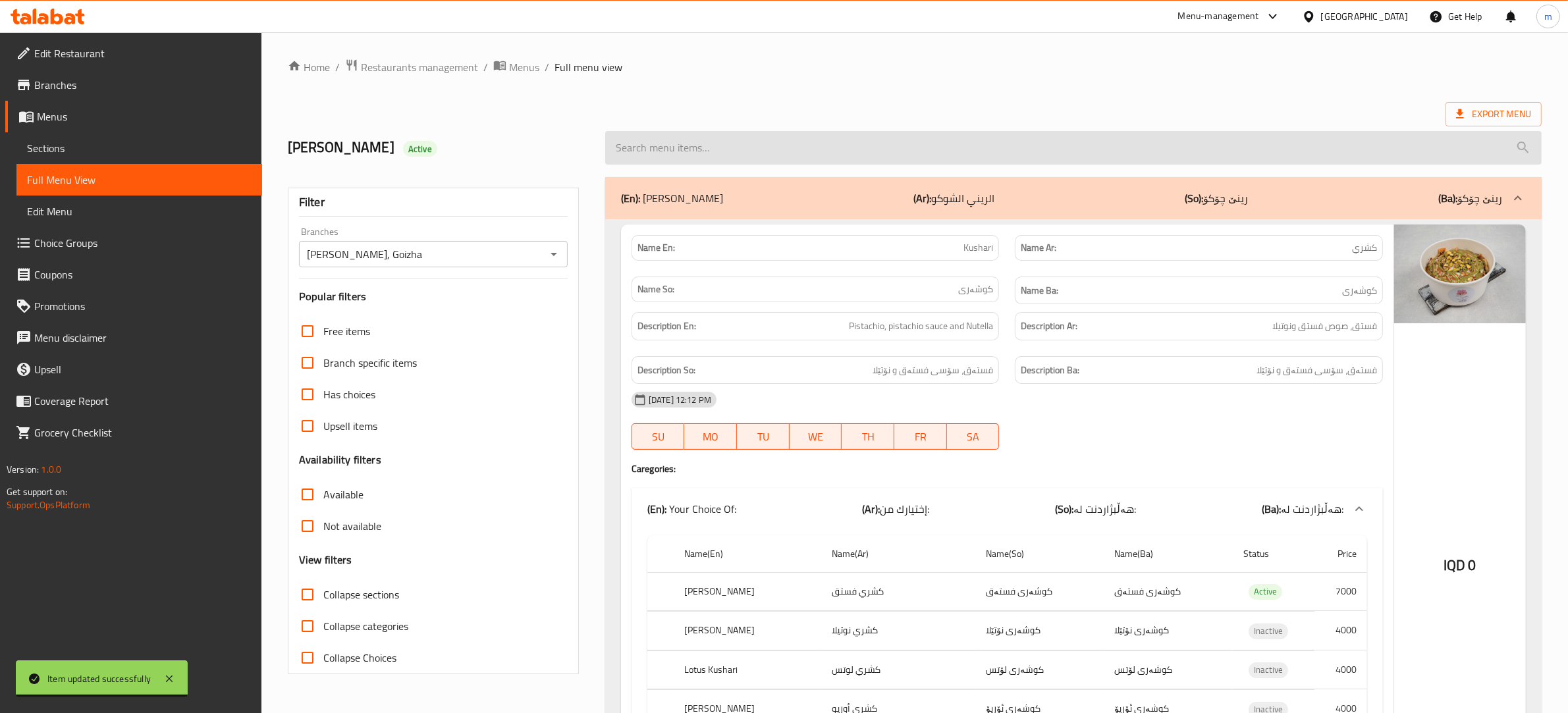
click at [757, 148] on input "search" at bounding box center [1073, 148] width 936 height 33
paste input "Dubai Belgian Cake"
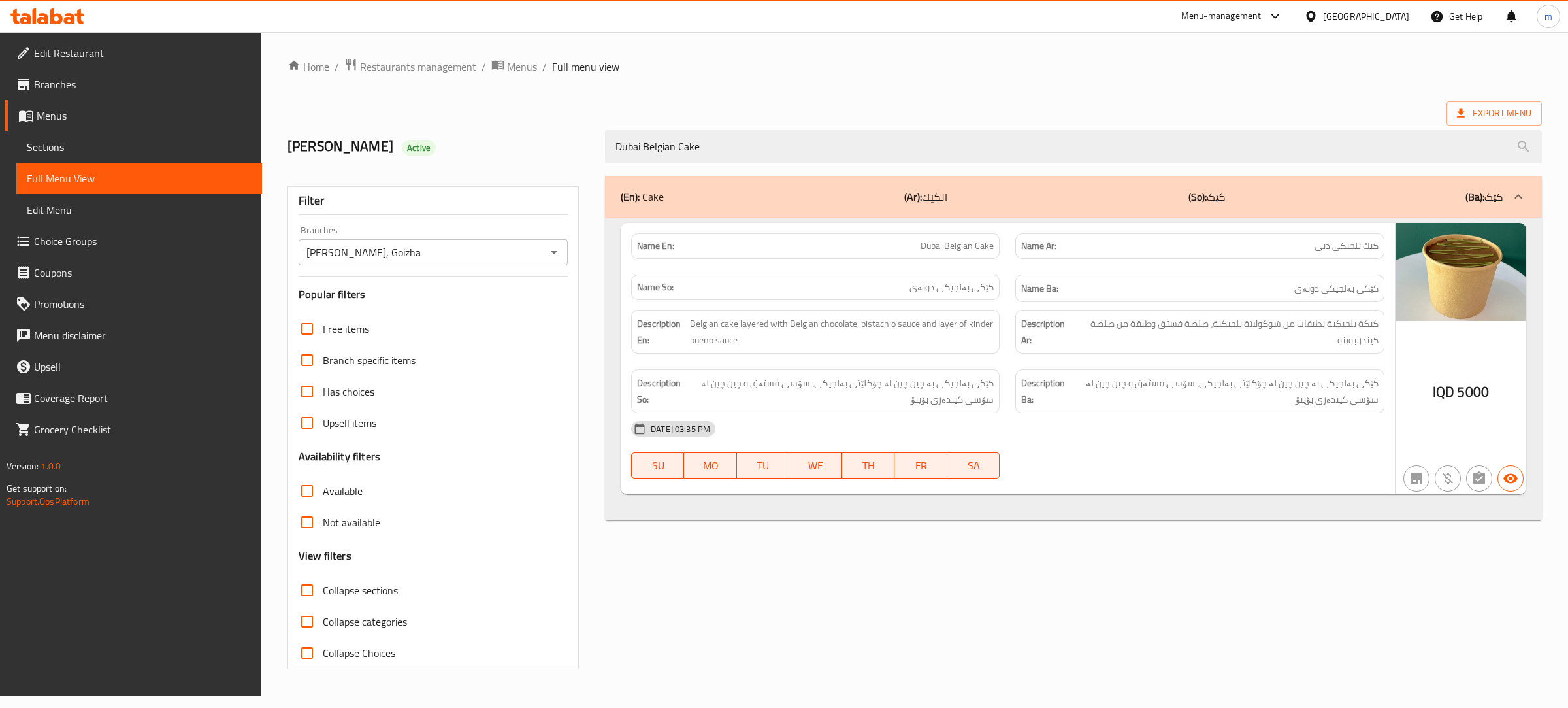
type input "Dubai Belgian Cake"
